Goal: Task Accomplishment & Management: Manage account settings

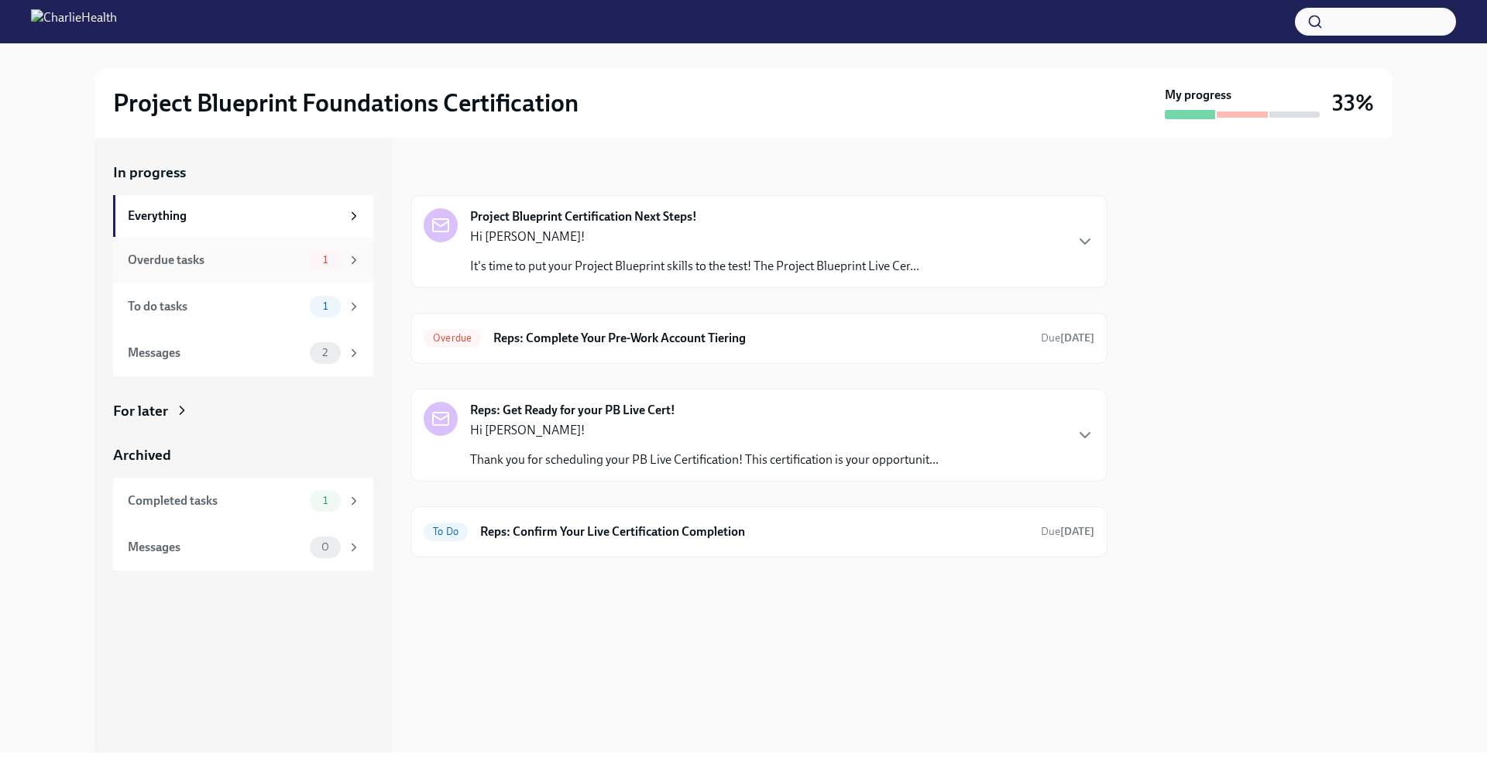
click at [282, 263] on div "Overdue tasks" at bounding box center [216, 260] width 176 height 17
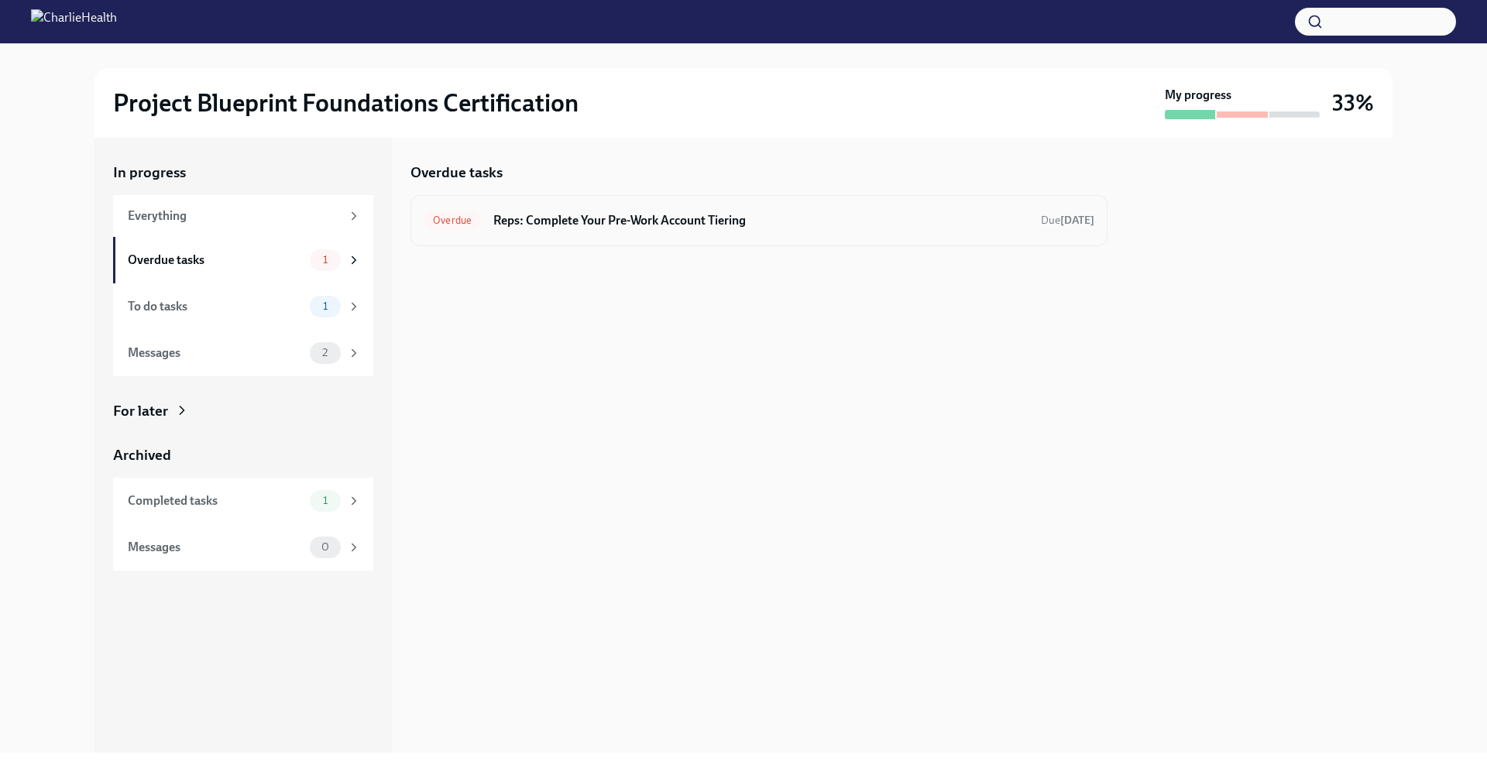
click at [596, 214] on h6 "Reps: Complete Your Pre-Work Account Tiering" at bounding box center [760, 220] width 535 height 17
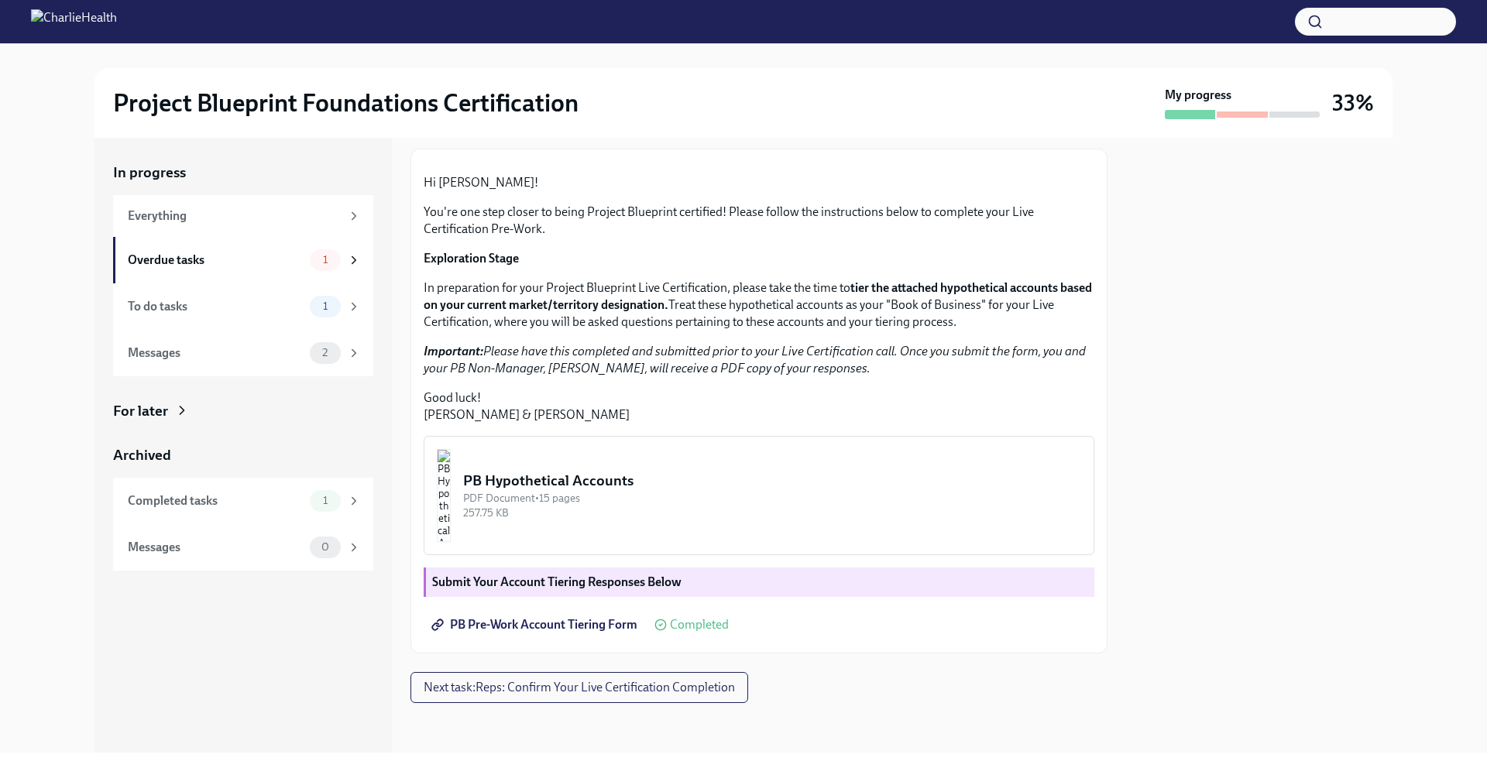
scroll to position [244, 0]
click at [593, 678] on button "Next task : Reps: Confirm Your Live Certification Completion" at bounding box center [579, 687] width 338 height 31
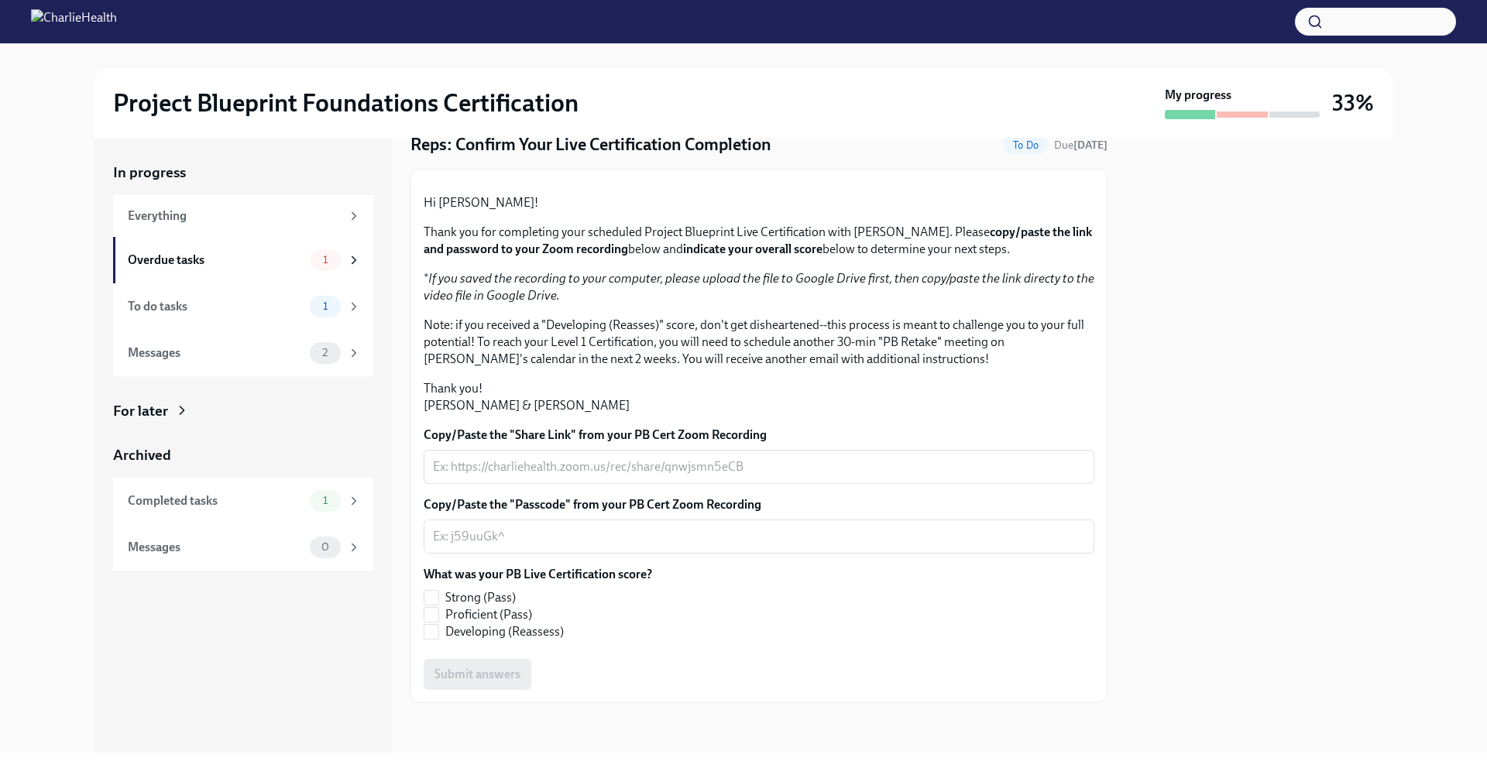
scroll to position [224, 0]
click at [273, 316] on div "To do tasks 1" at bounding box center [244, 307] width 233 height 22
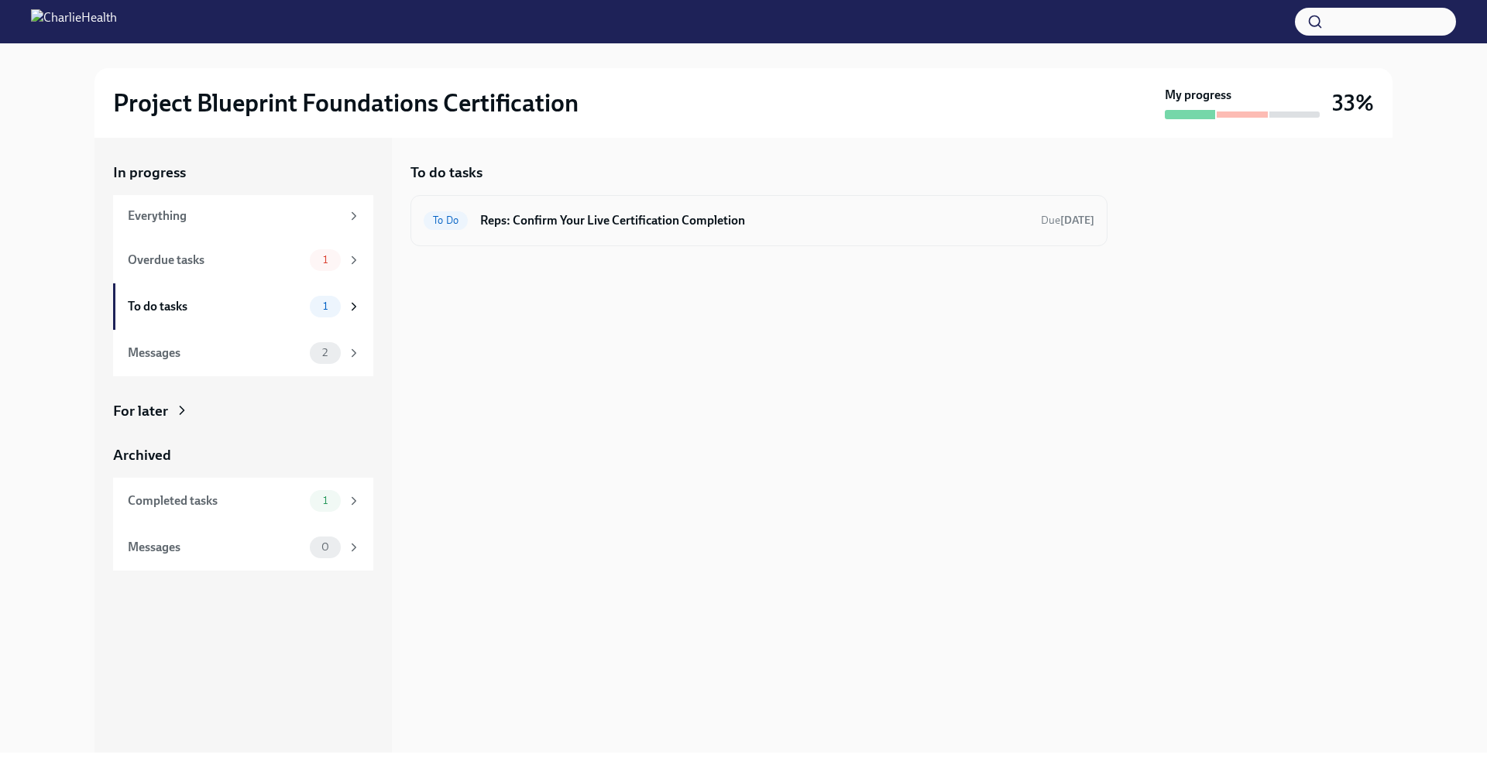
click at [551, 217] on h6 "Reps: Confirm Your Live Certification Completion" at bounding box center [754, 220] width 548 height 17
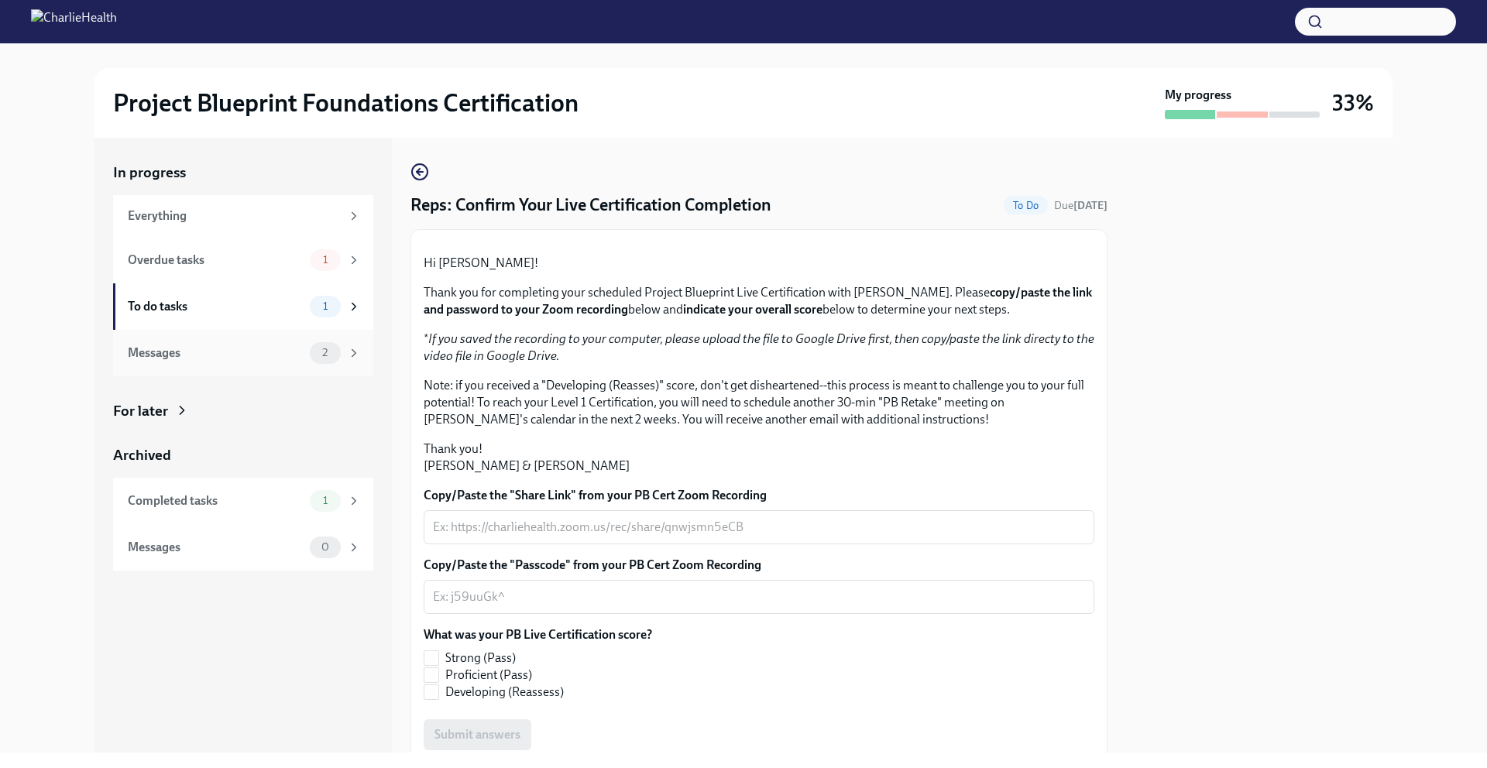
click at [321, 369] on div "Messages 2" at bounding box center [243, 353] width 260 height 46
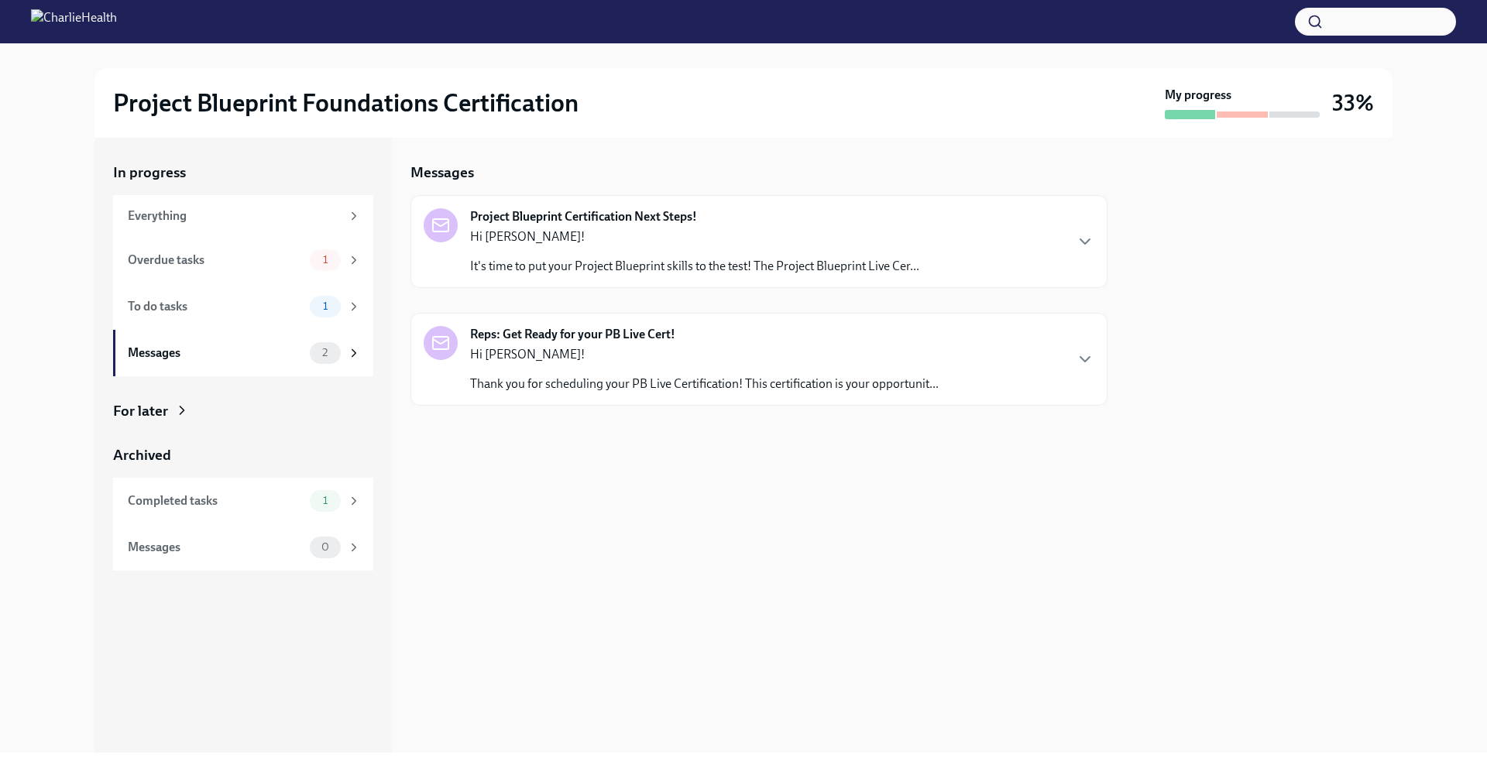
click at [564, 259] on p "It's time to put your Project Blueprint skills to the test! The Project Bluepri…" at bounding box center [694, 266] width 449 height 17
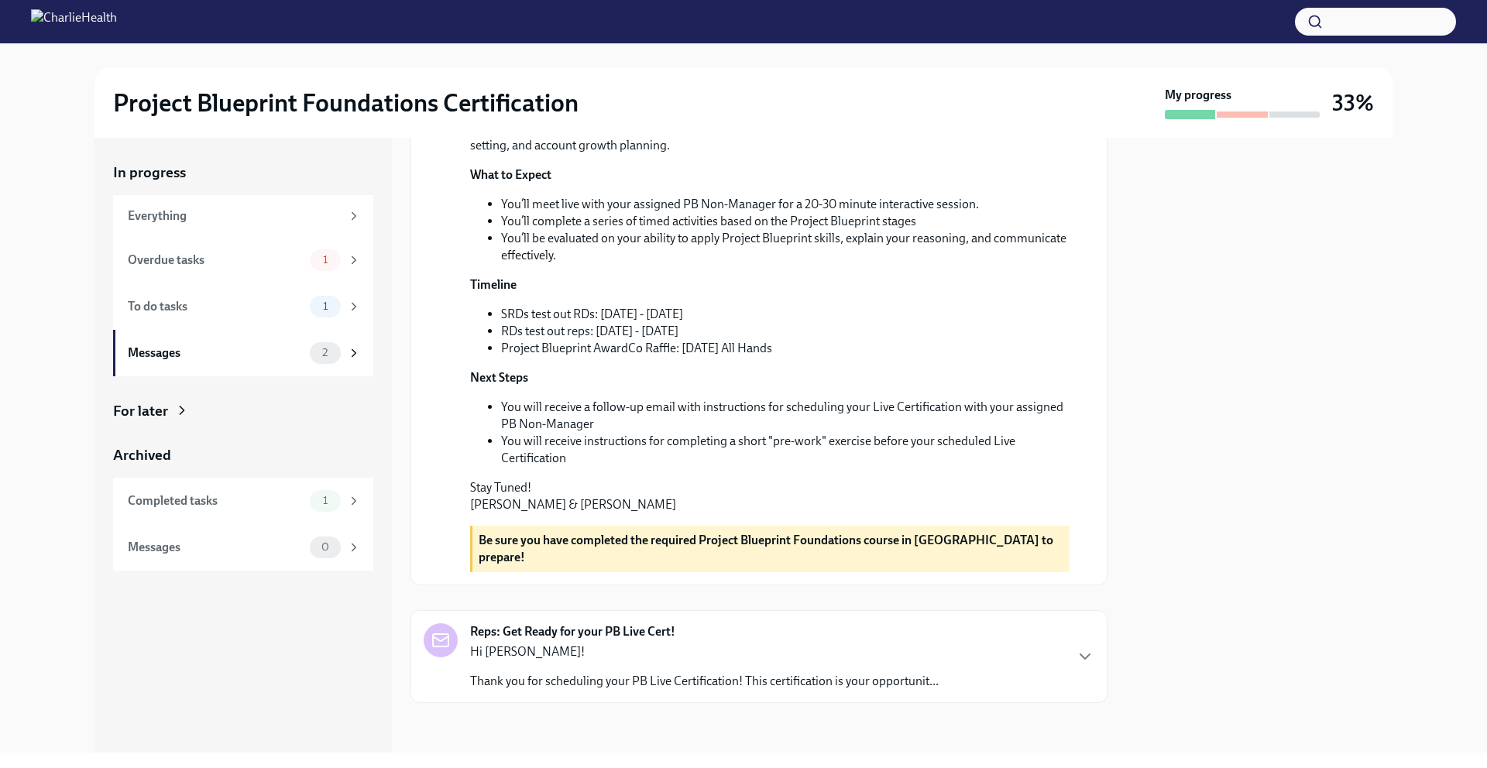
scroll to position [356, 0]
click at [788, 650] on p "Hi [PERSON_NAME]!" at bounding box center [704, 652] width 469 height 17
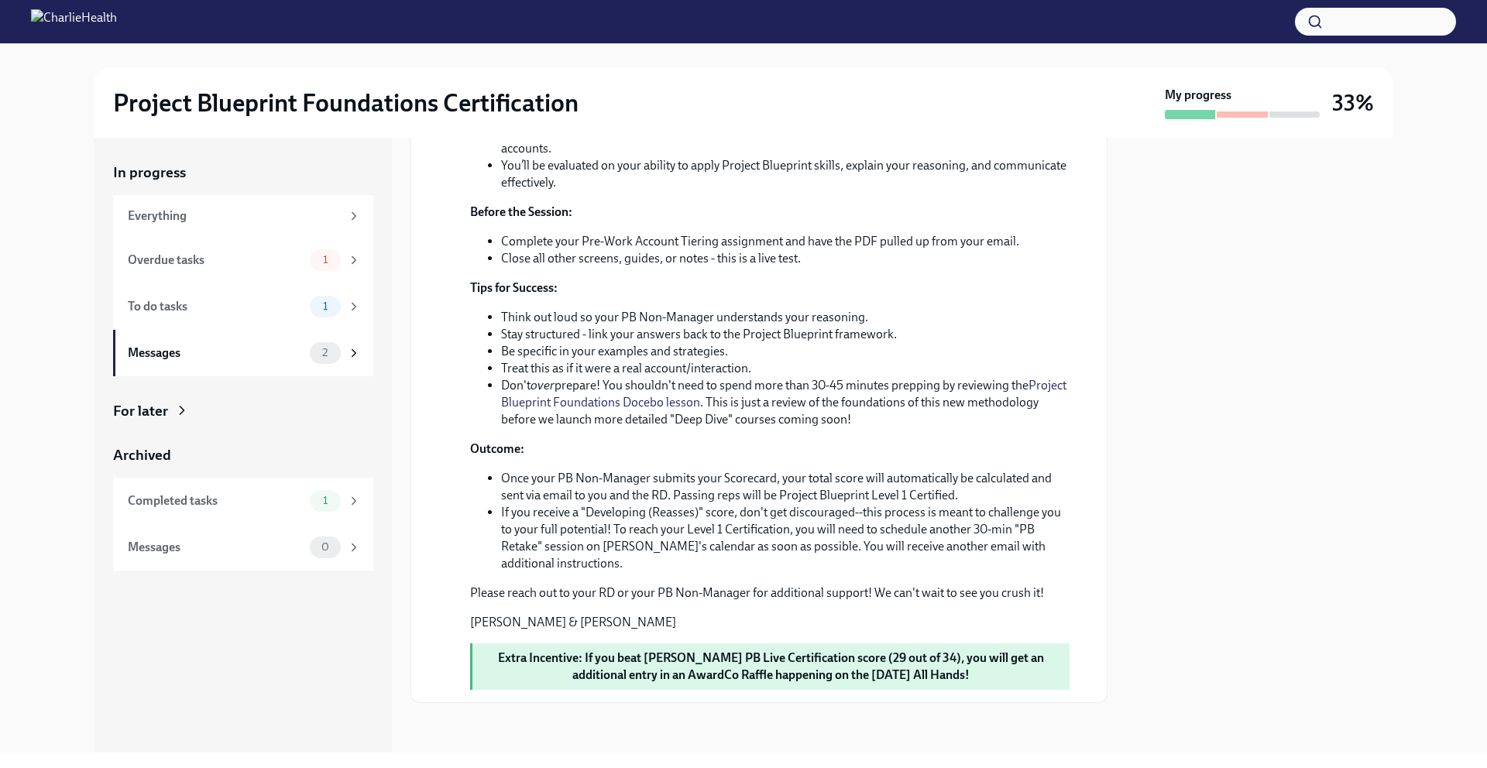
scroll to position [1229, 0]
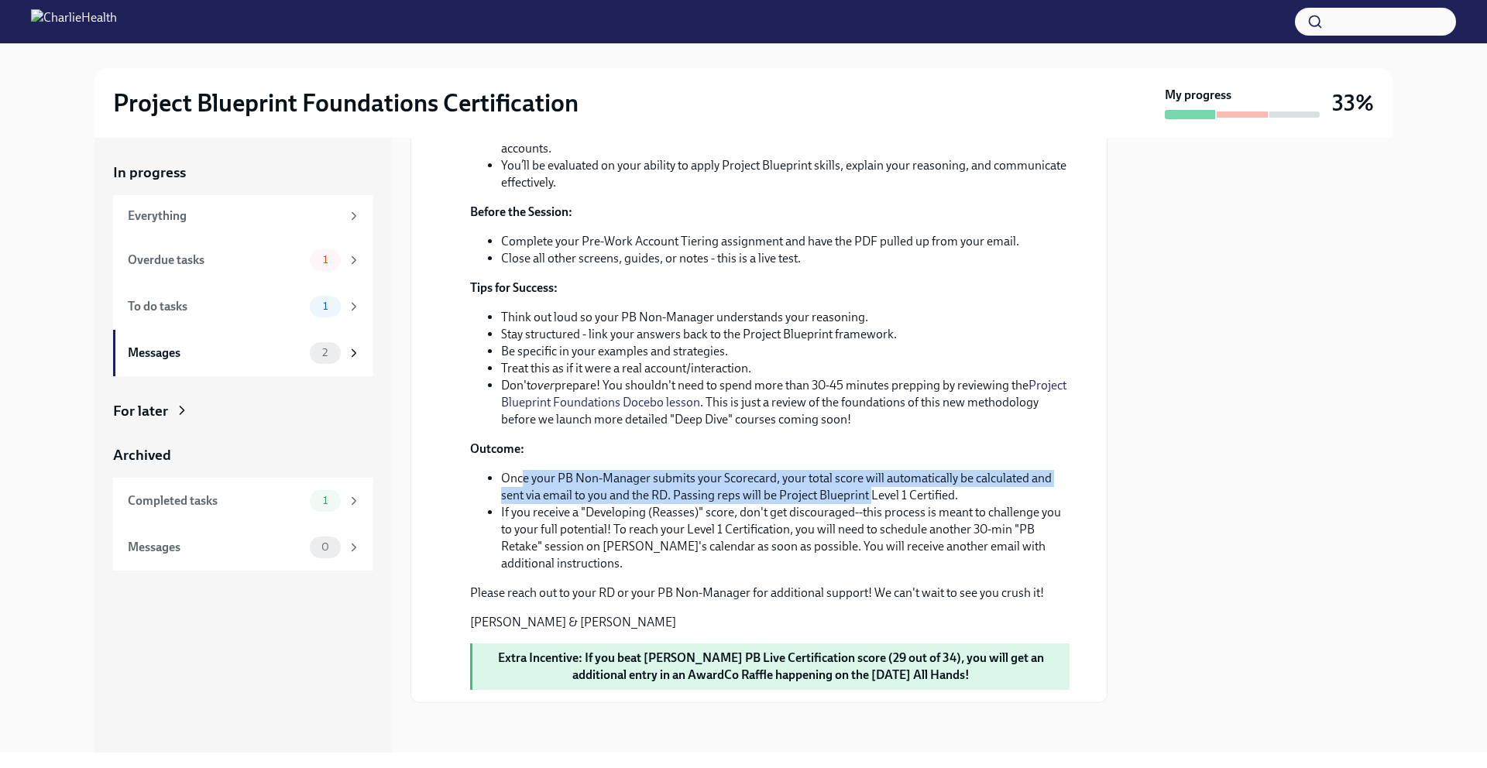
drag, startPoint x: 524, startPoint y: 482, endPoint x: 873, endPoint y: 489, distance: 349.4
click at [873, 489] on li "Once your PB Non-Manager submits your Scorecard, your total score will automati…" at bounding box center [785, 487] width 568 height 34
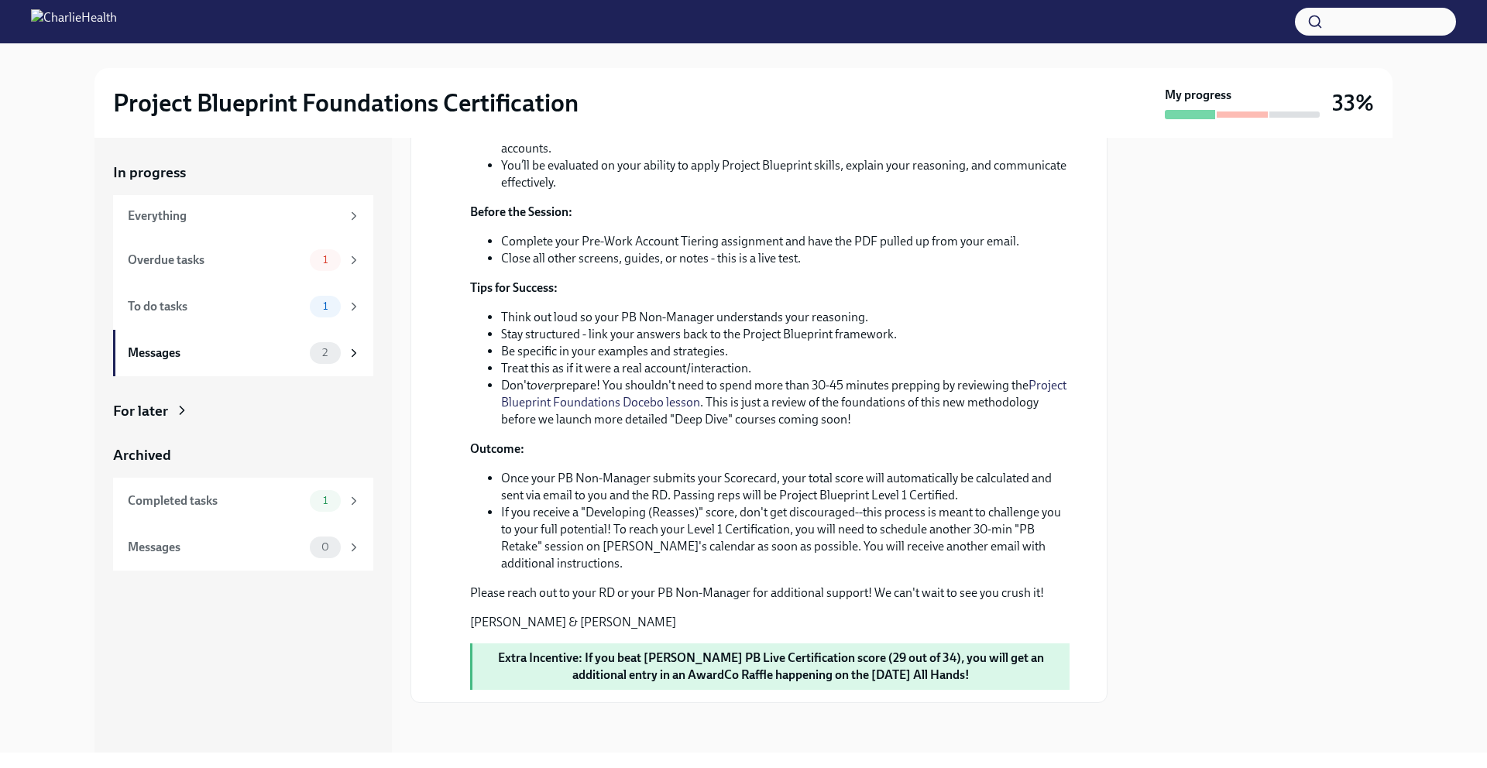
click at [863, 515] on li "If you receive a "Developing (Reasses)" score, don't get discouraged--this proc…" at bounding box center [785, 538] width 568 height 68
